Goal: Transaction & Acquisition: Purchase product/service

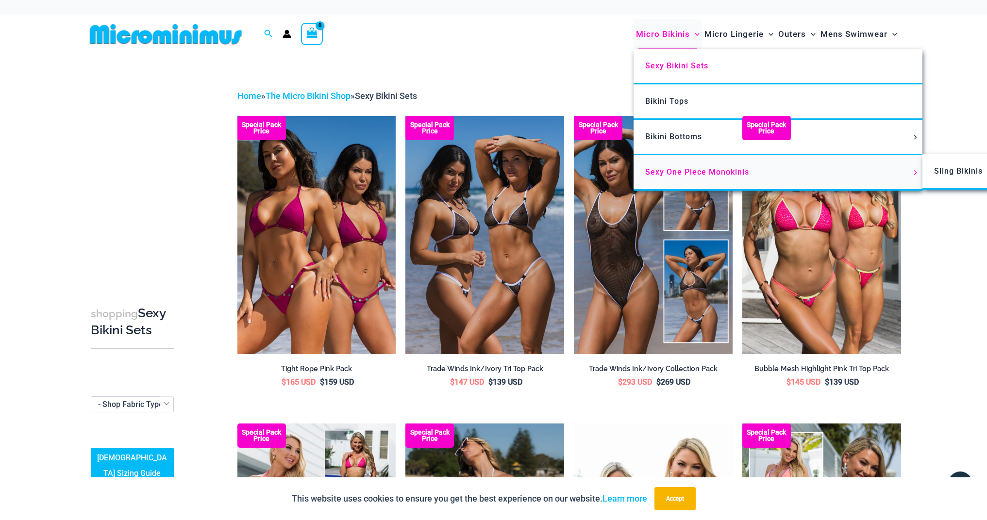
click at [674, 172] on span "Sexy One Piece Monokinis" at bounding box center [697, 171] width 104 height 9
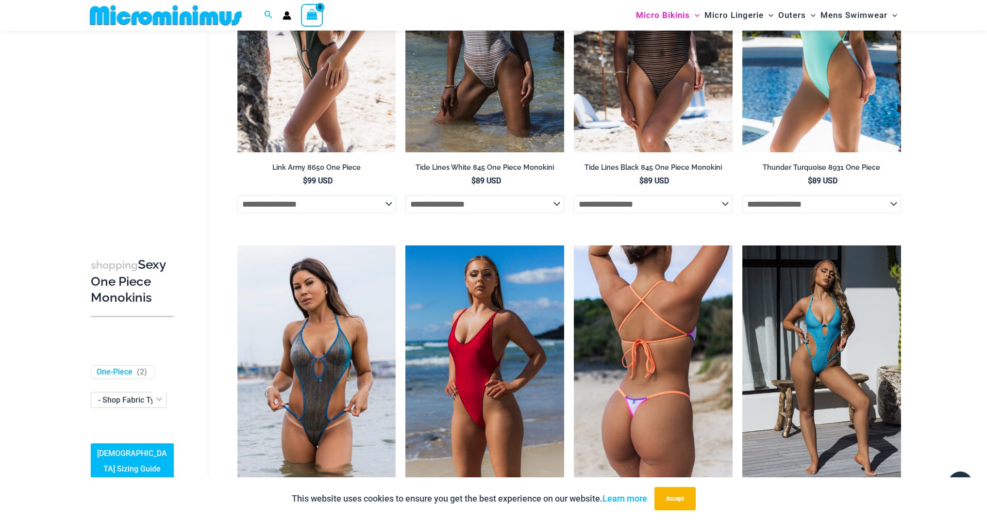
scroll to position [1281, 0]
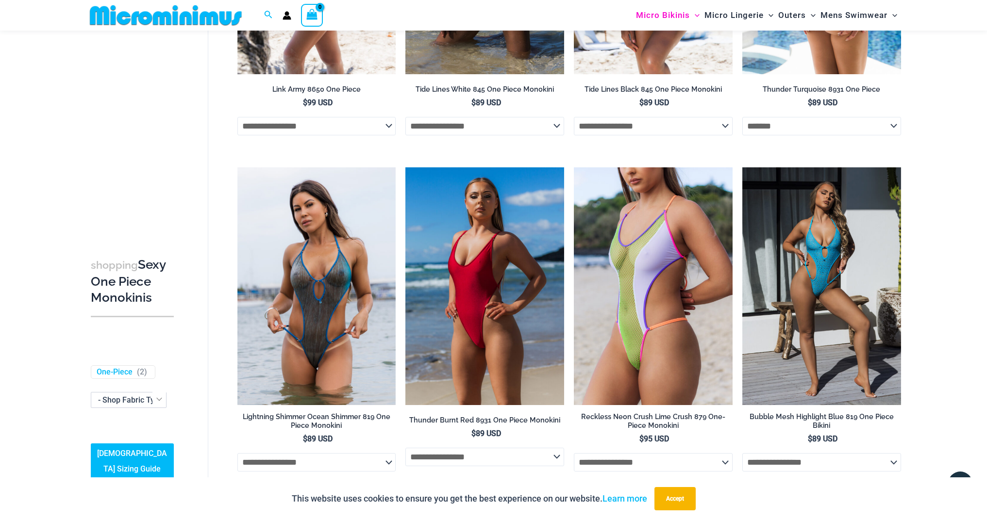
select select "*******"
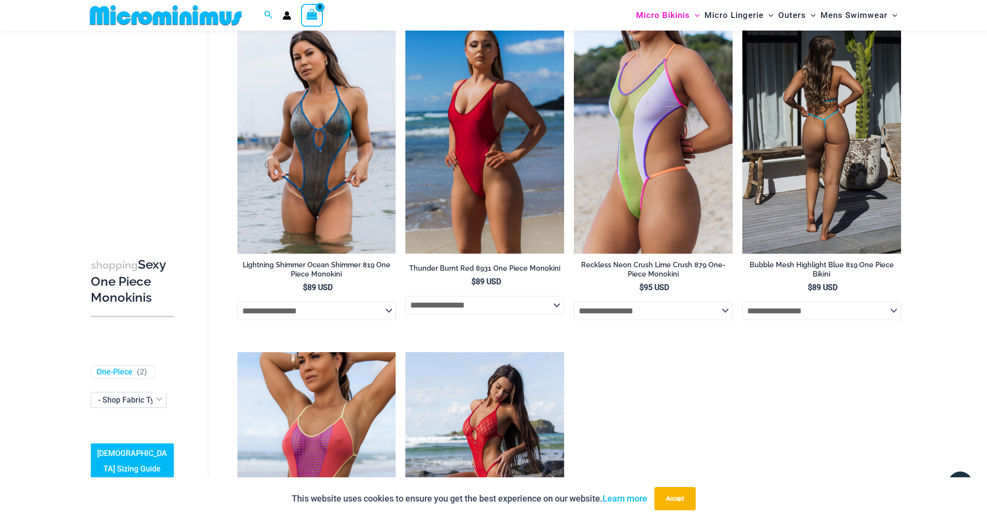
scroll to position [1174, 0]
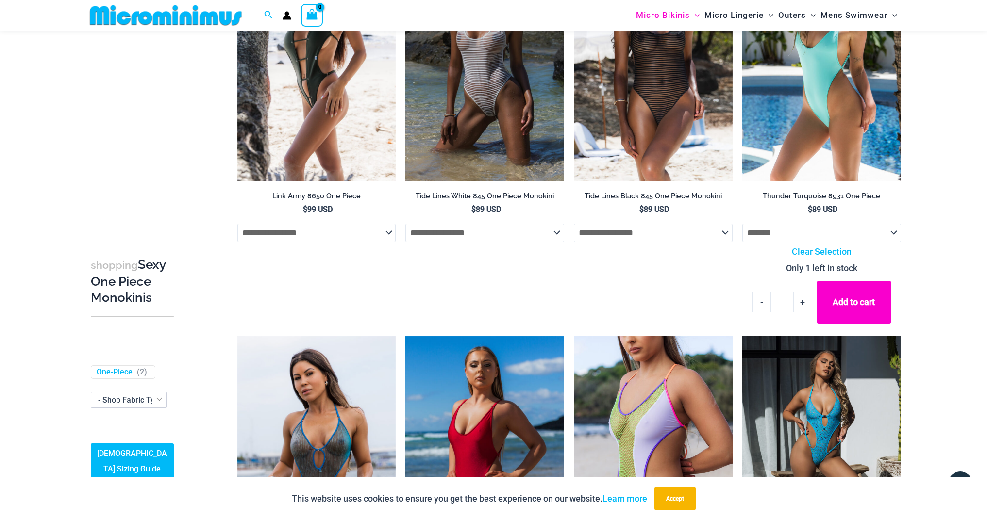
click at [836, 293] on button "Add to cart" at bounding box center [854, 302] width 74 height 43
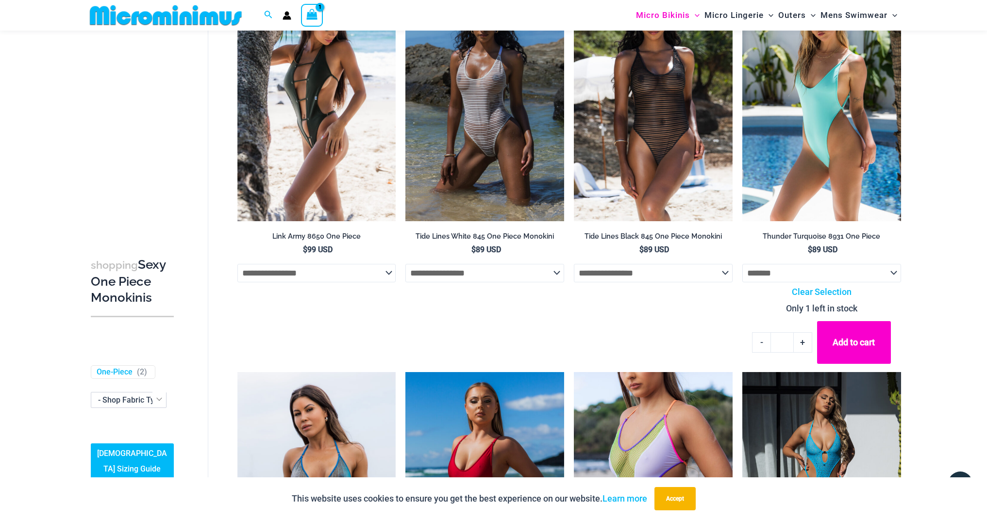
scroll to position [1136, 0]
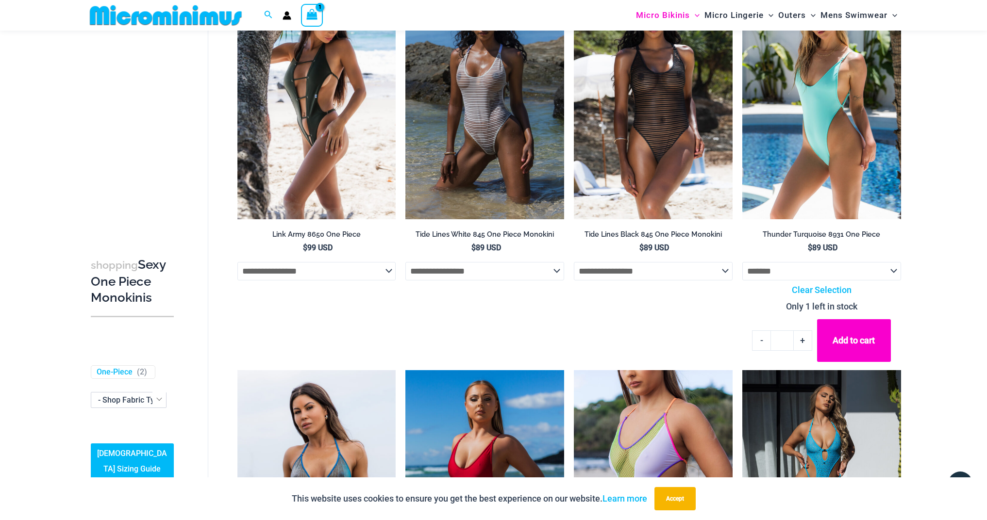
click at [803, 142] on img at bounding box center [821, 101] width 159 height 238
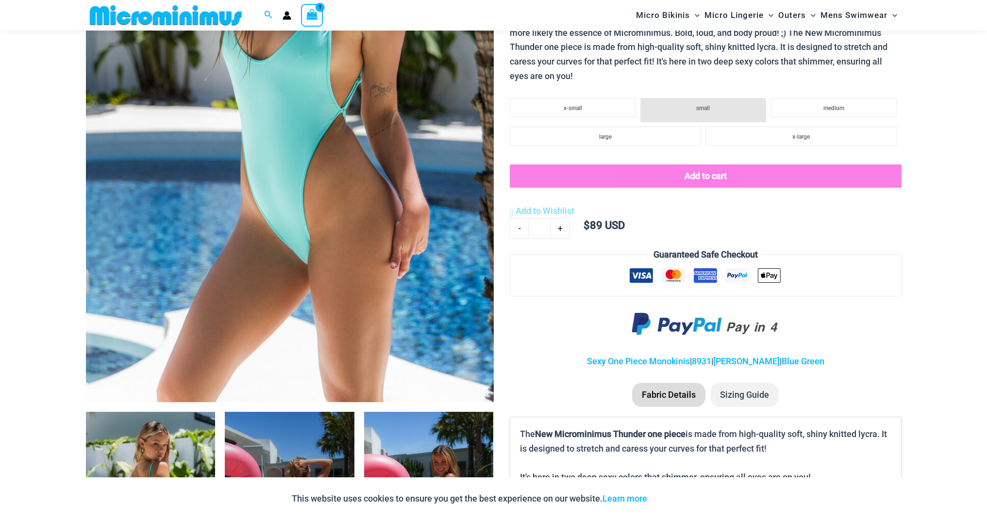
scroll to position [393, 0]
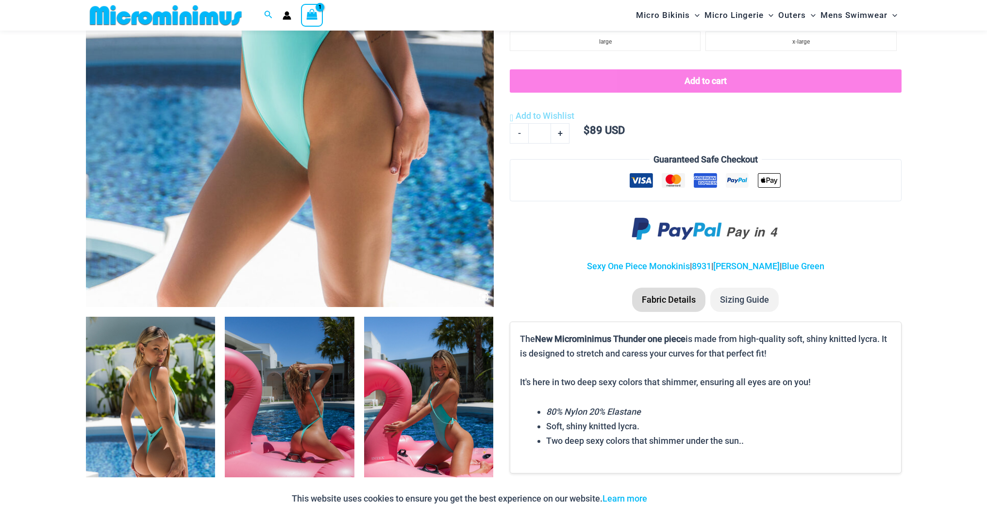
click at [160, 413] on img at bounding box center [151, 414] width 130 height 194
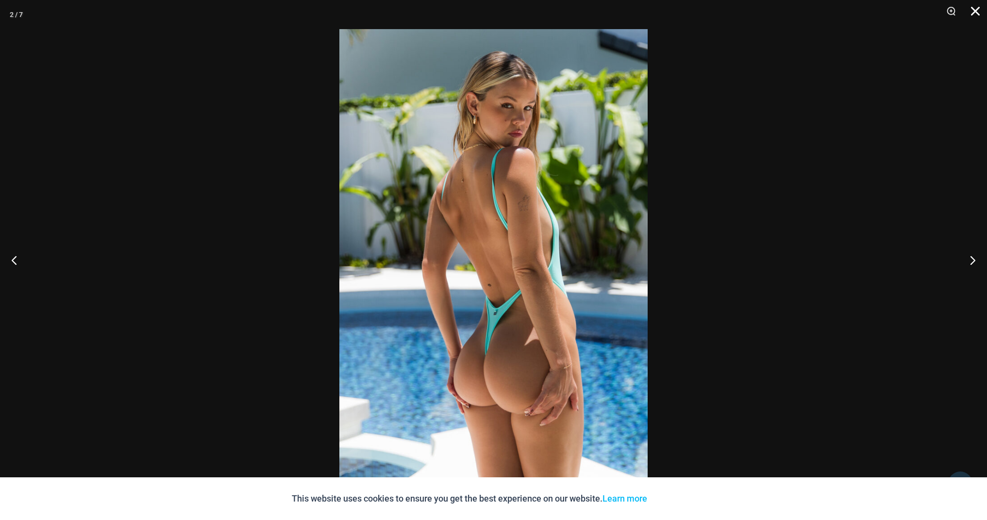
click at [976, 9] on button "Close" at bounding box center [971, 14] width 24 height 29
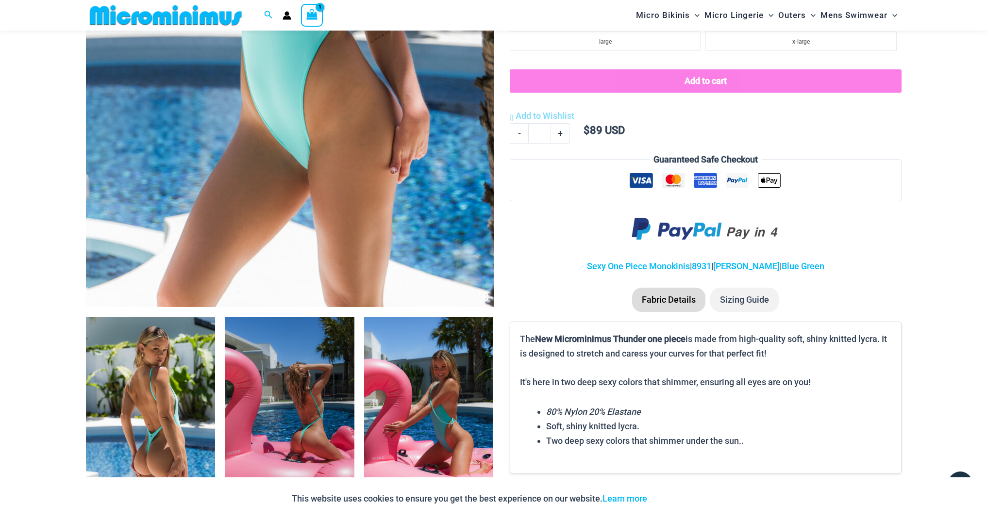
scroll to position [0, 0]
